Goal: Task Accomplishment & Management: Use online tool/utility

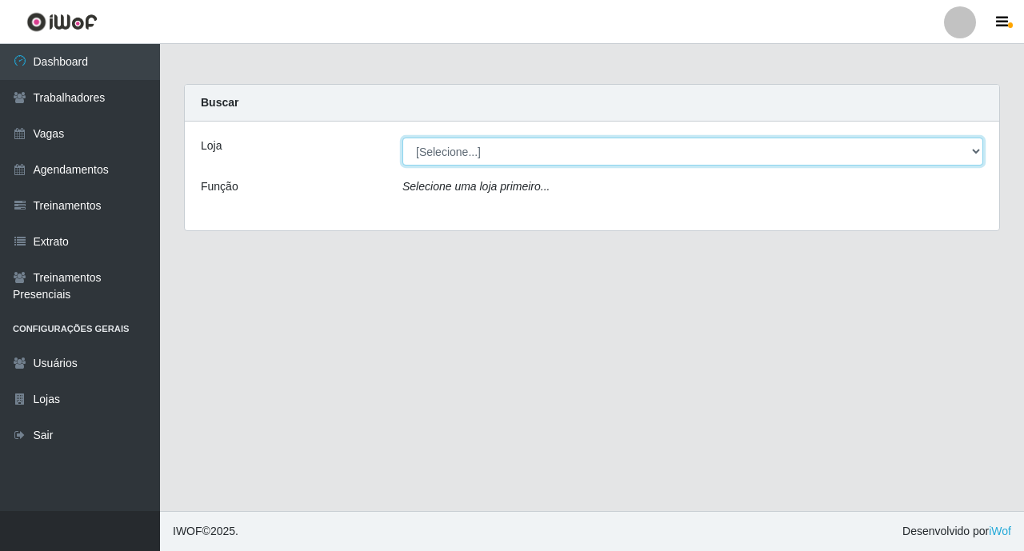
drag, startPoint x: 498, startPoint y: 143, endPoint x: 496, endPoint y: 154, distance: 10.5
click at [498, 142] on select "[Selecione...] O ROSÁRIO ALIMENTOS" at bounding box center [692, 152] width 581 height 28
select select "349"
click at [402, 138] on select "[Selecione...] O ROSÁRIO ALIMENTOS" at bounding box center [692, 152] width 581 height 28
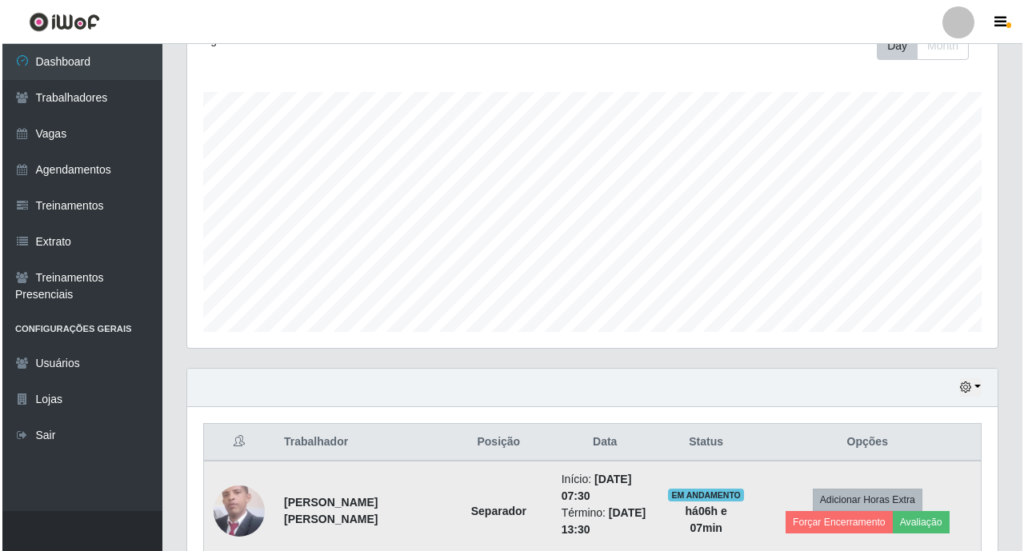
scroll to position [426, 0]
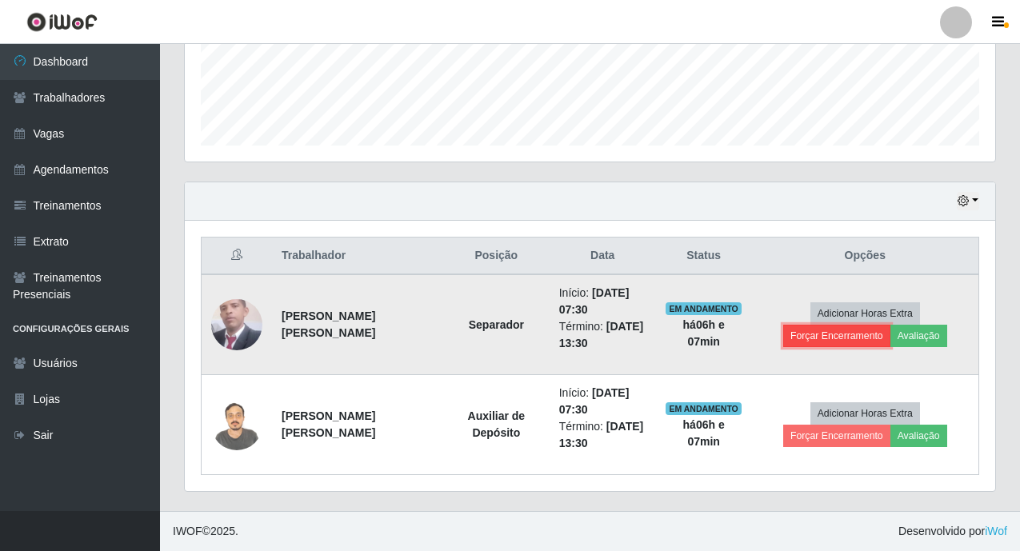
click at [825, 346] on button "Forçar Encerramento" at bounding box center [836, 336] width 107 height 22
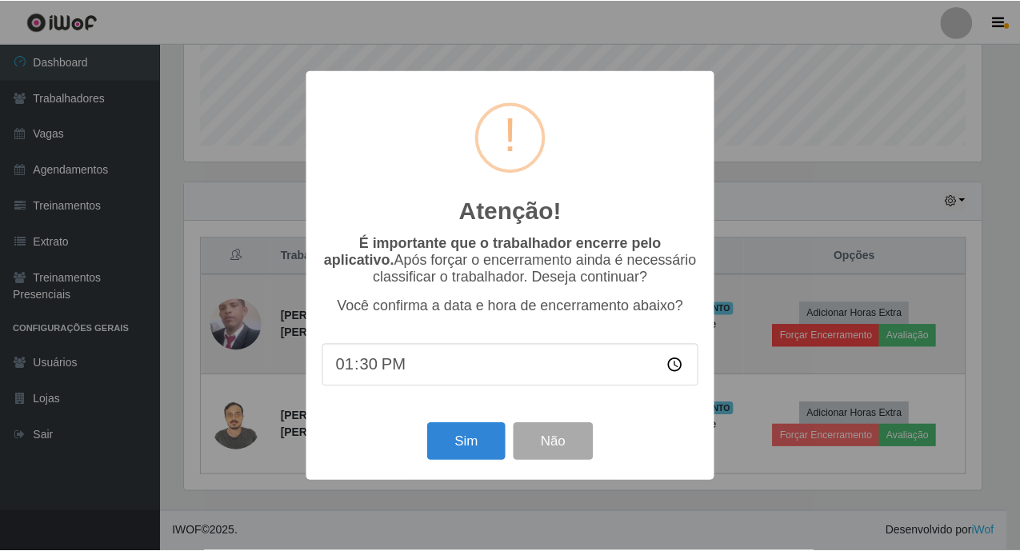
scroll to position [332, 801]
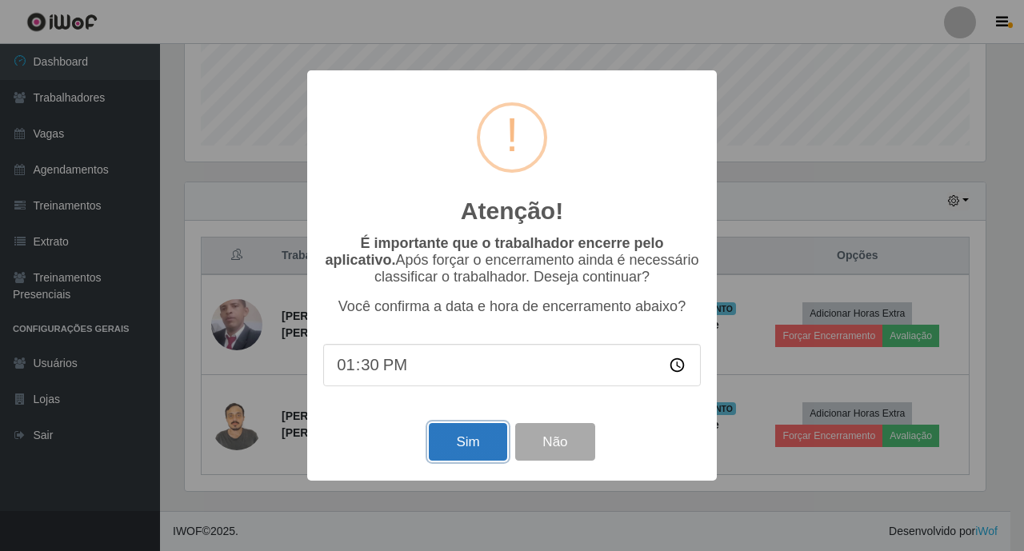
click at [469, 460] on button "Sim" at bounding box center [468, 442] width 78 height 38
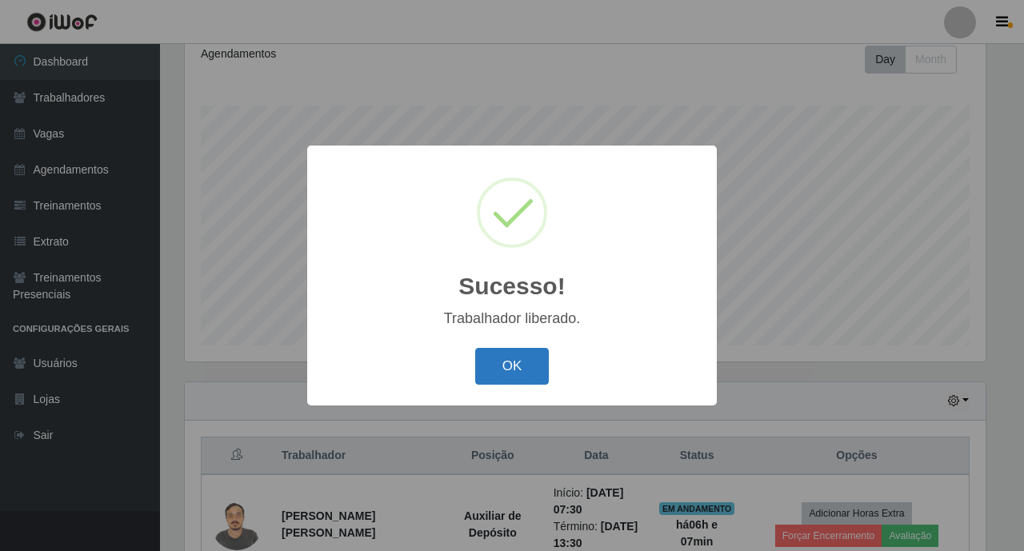
click at [512, 371] on button "OK" at bounding box center [512, 367] width 74 height 38
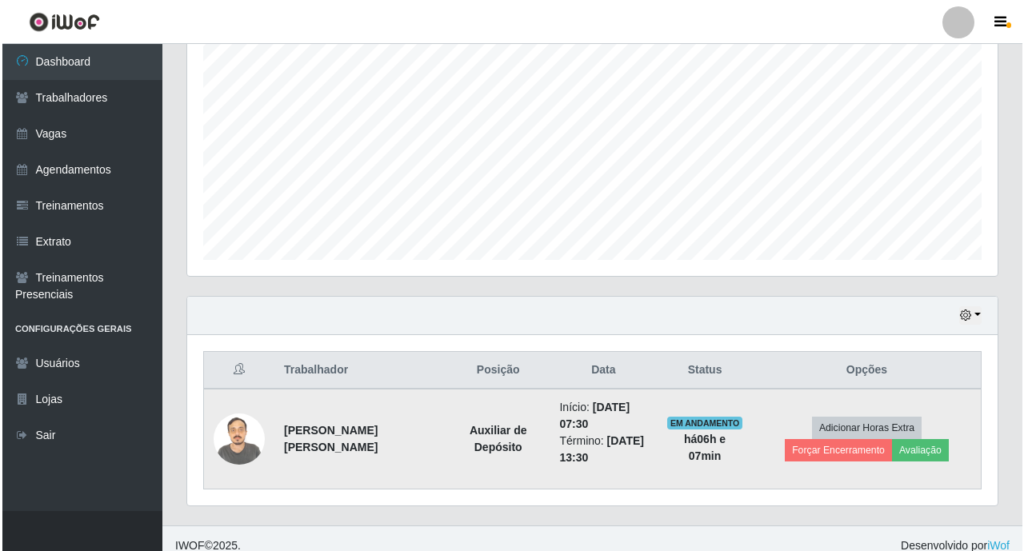
scroll to position [326, 0]
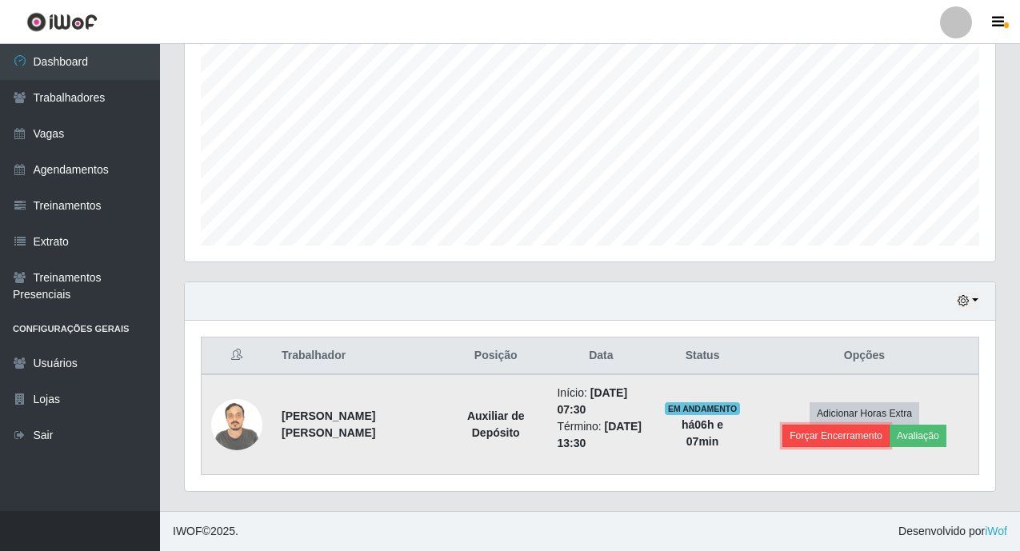
click at [890, 425] on button "Forçar Encerramento" at bounding box center [835, 436] width 107 height 22
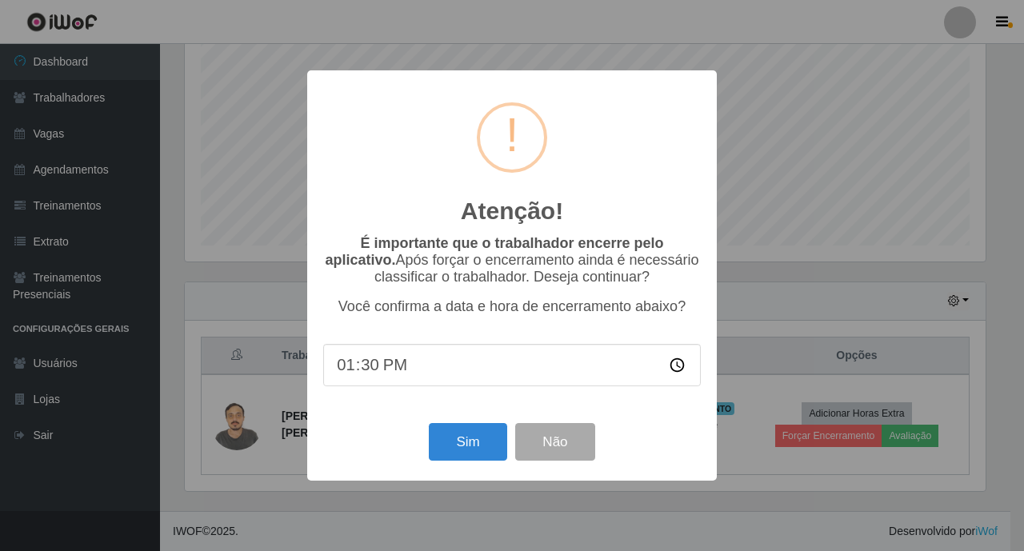
click at [374, 382] on input "13:30" at bounding box center [512, 365] width 378 height 42
click at [367, 372] on input "13:30" at bounding box center [512, 365] width 378 height 42
type input "13:37"
click at [468, 454] on button "Sim" at bounding box center [468, 442] width 78 height 38
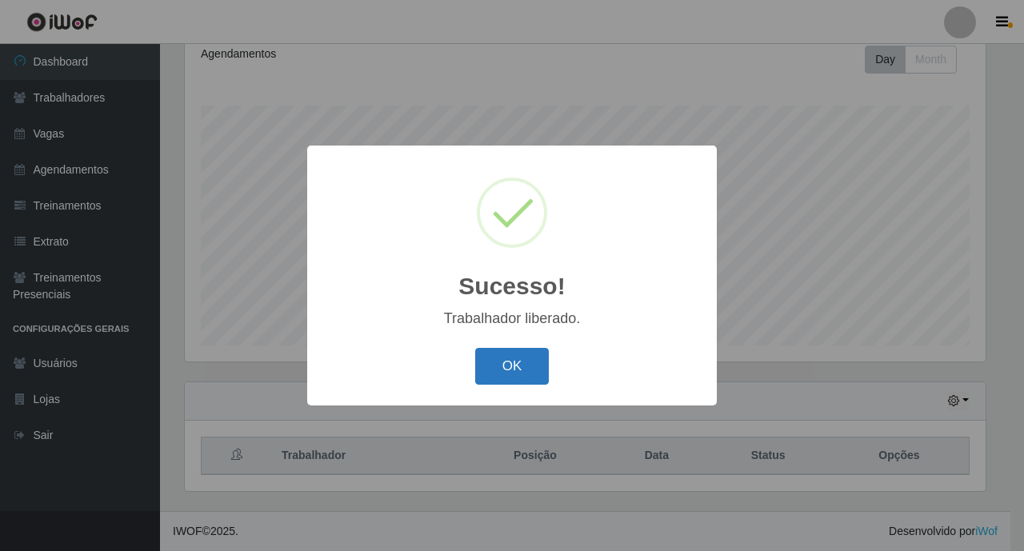
click at [506, 372] on button "OK" at bounding box center [512, 367] width 74 height 38
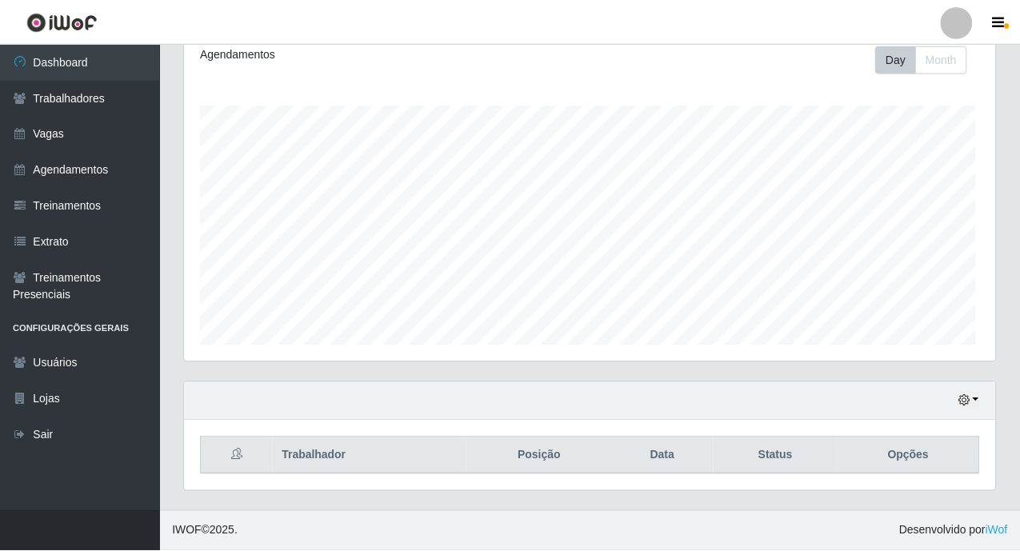
scroll to position [332, 810]
